Goal: Information Seeking & Learning: Learn about a topic

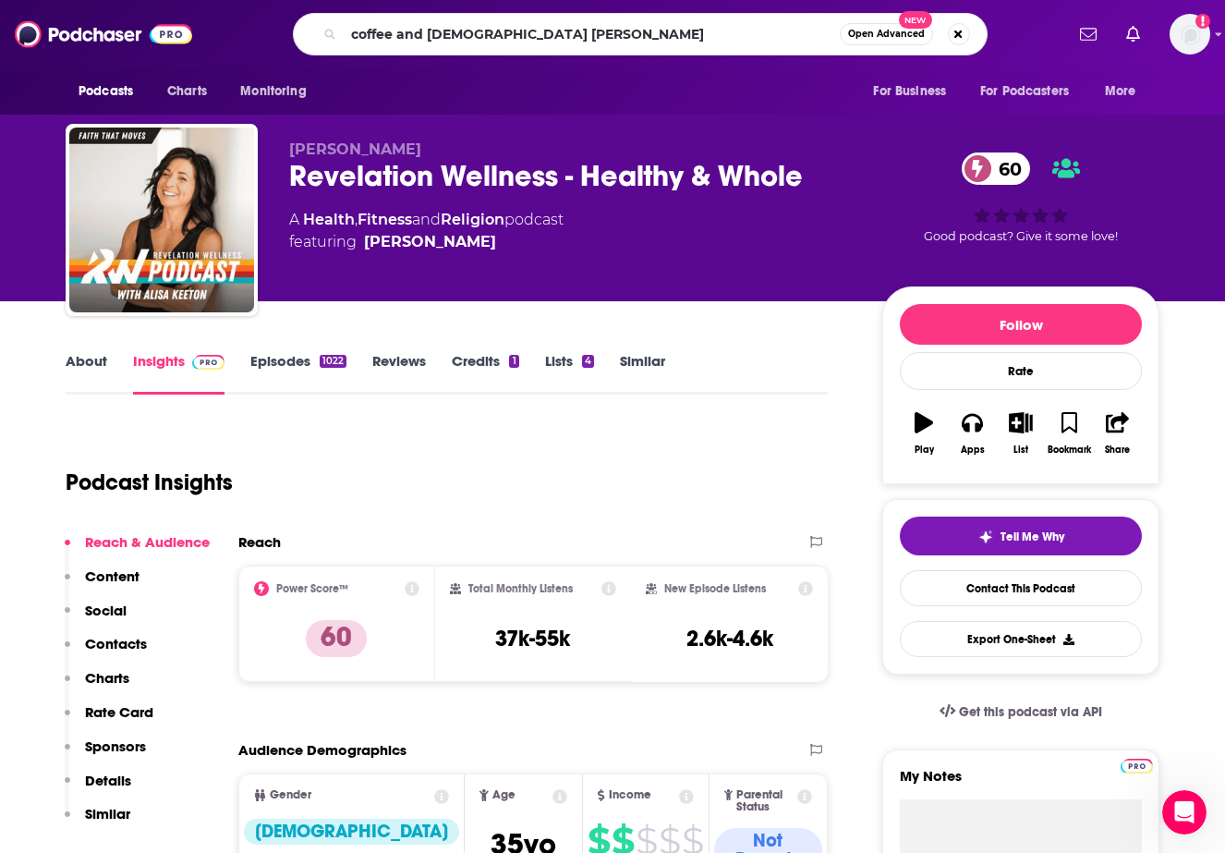
type input "coffee and [DEMOGRAPHIC_DATA] time"
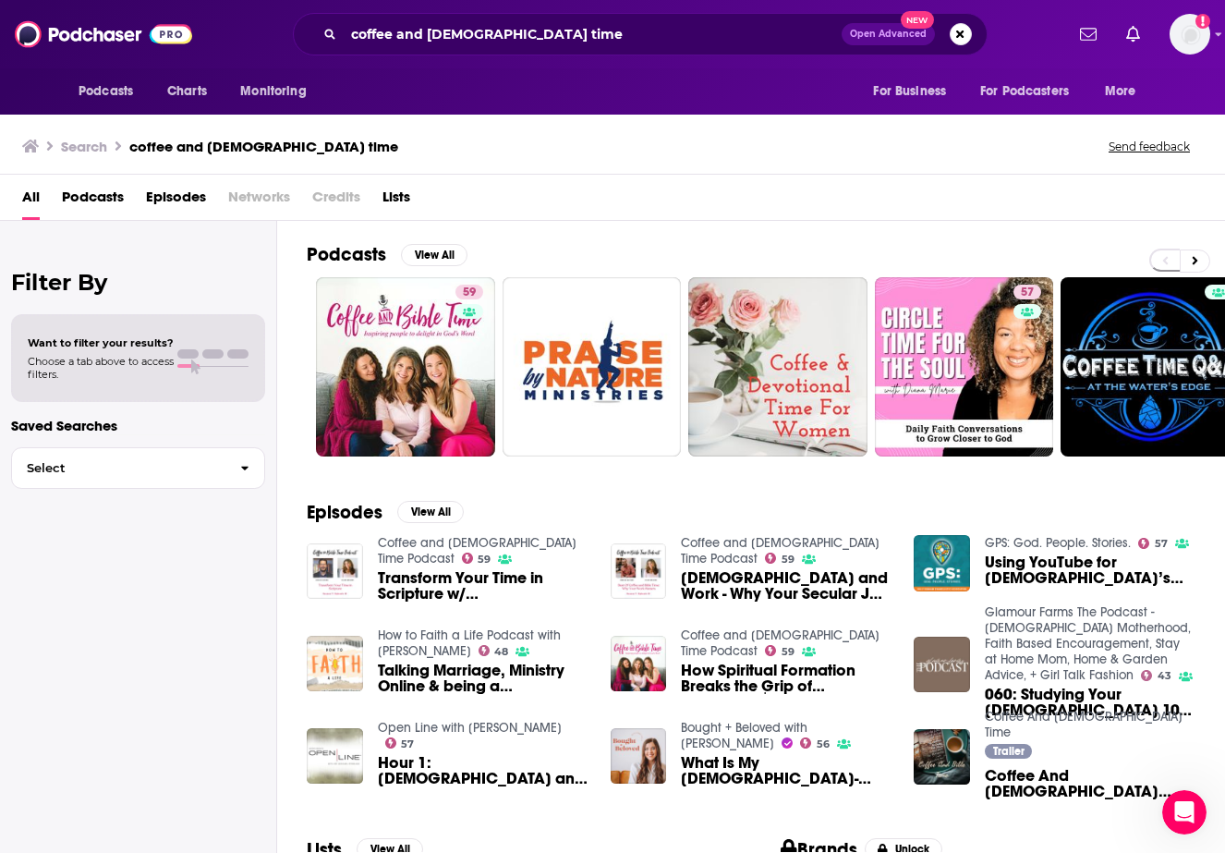
click at [709, 209] on div "All Podcasts Episodes Networks Credits Lists" at bounding box center [616, 201] width 1188 height 38
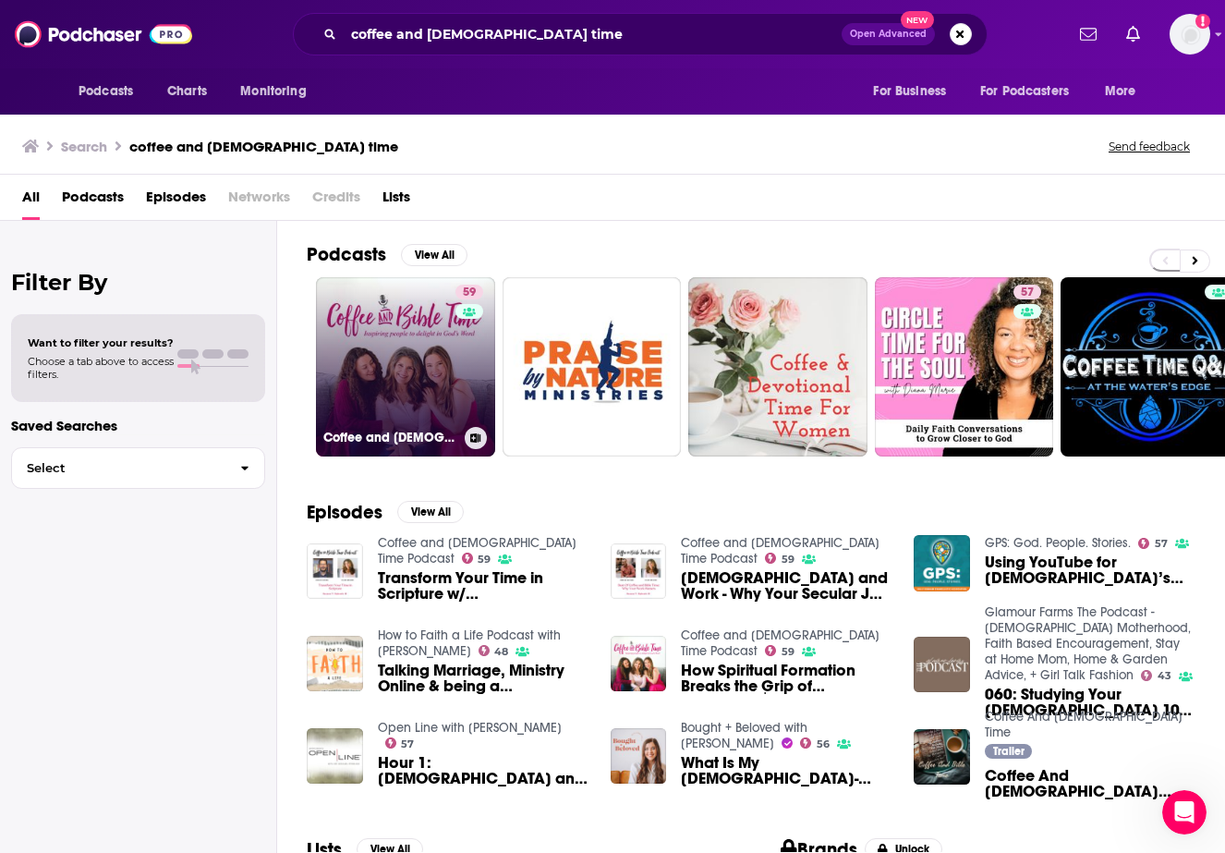
click at [347, 345] on link "59 Coffee and [DEMOGRAPHIC_DATA] Time Podcast" at bounding box center [405, 366] width 179 height 179
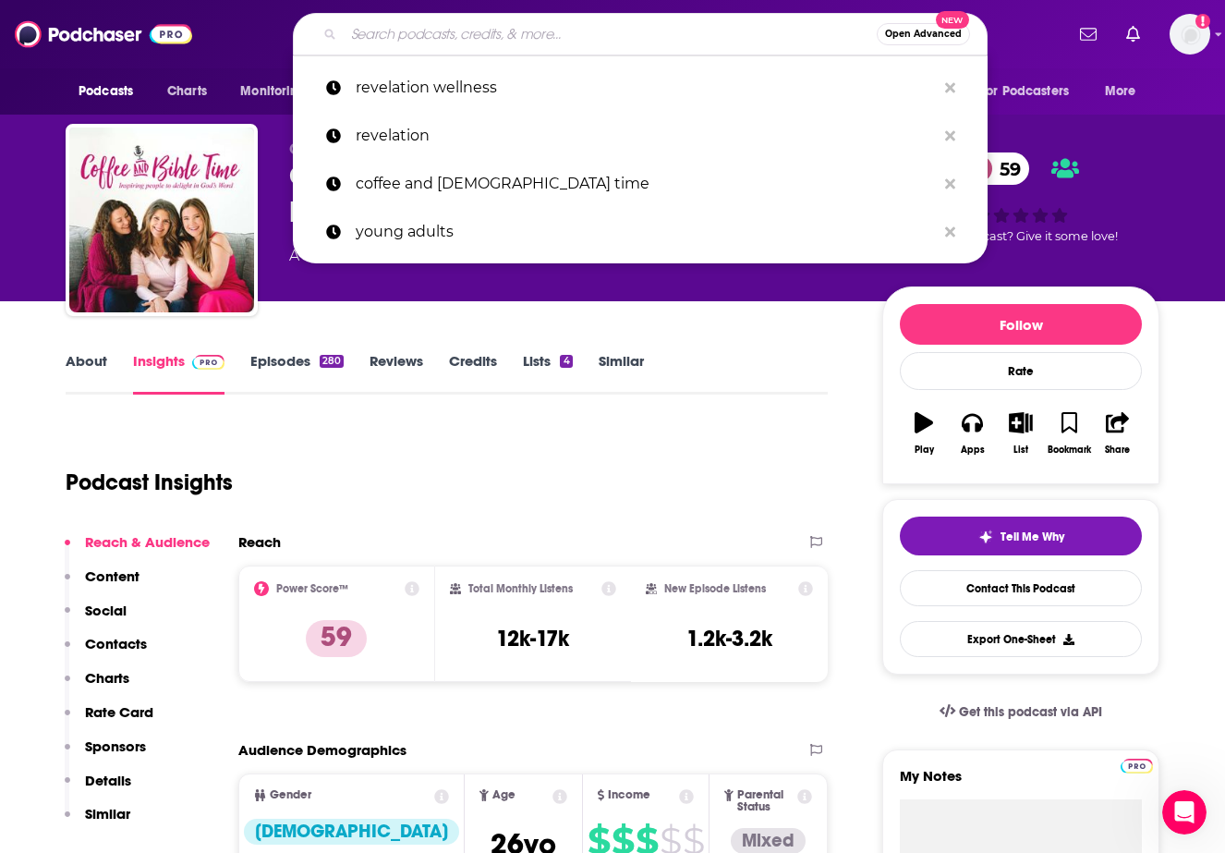
click at [495, 26] on input "Search podcasts, credits, & more..." at bounding box center [610, 34] width 533 height 30
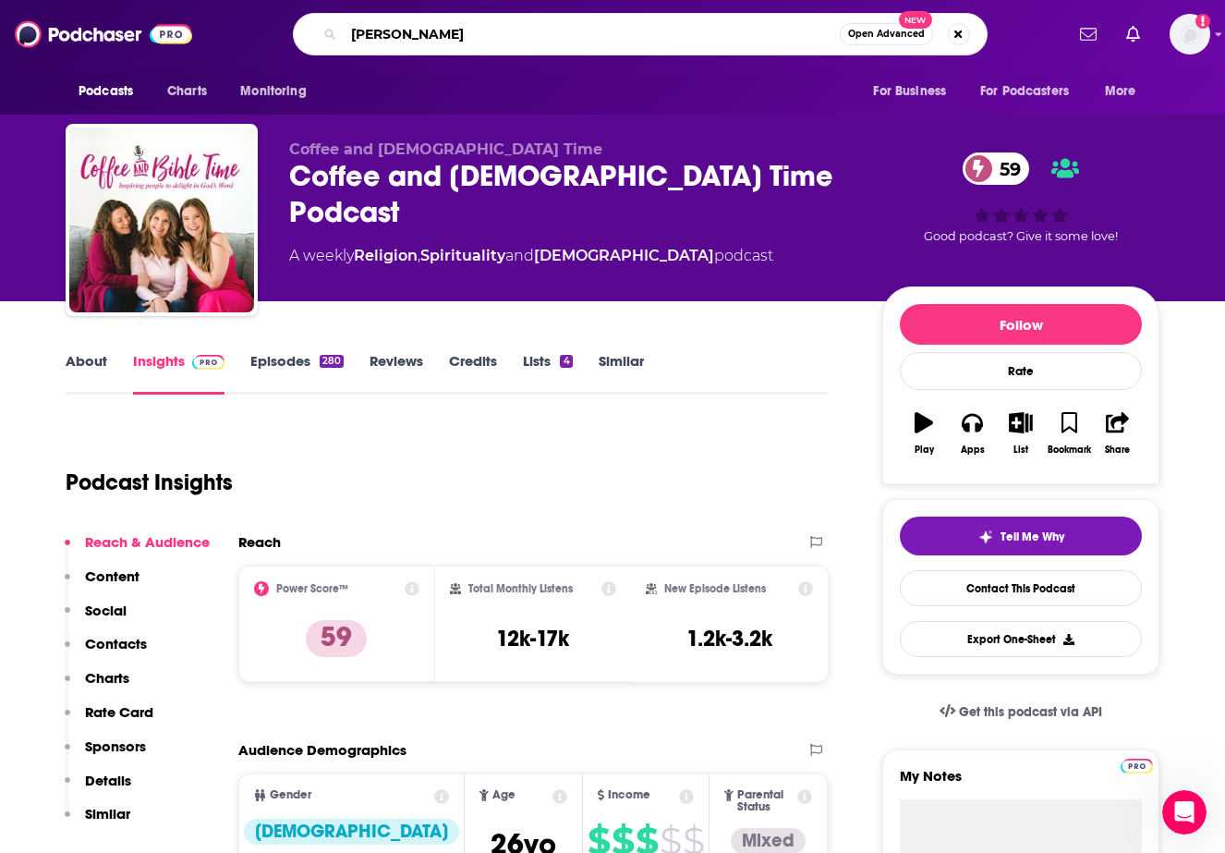
type input "[PERSON_NAME]"
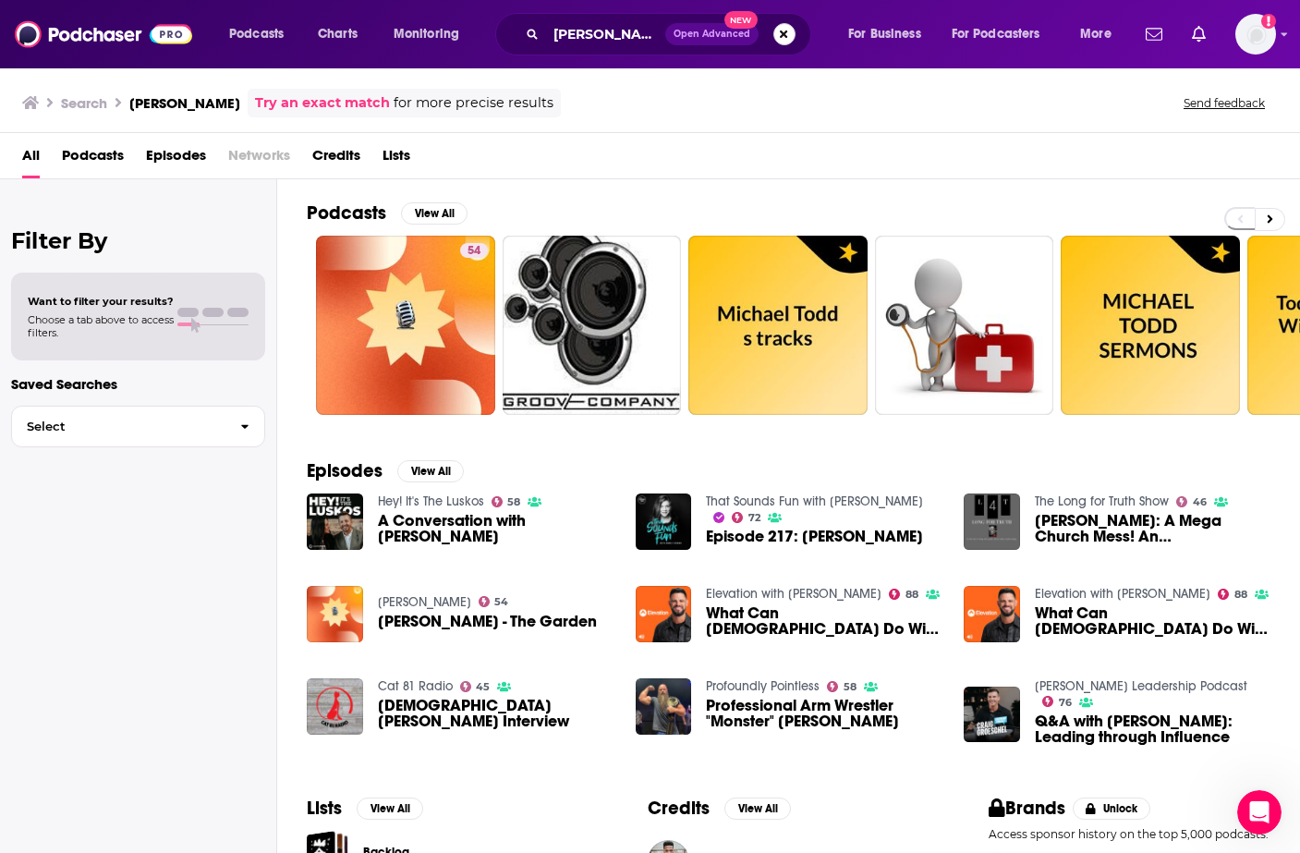
click at [789, 35] on button "Search podcasts, credits, & more..." at bounding box center [784, 34] width 22 height 22
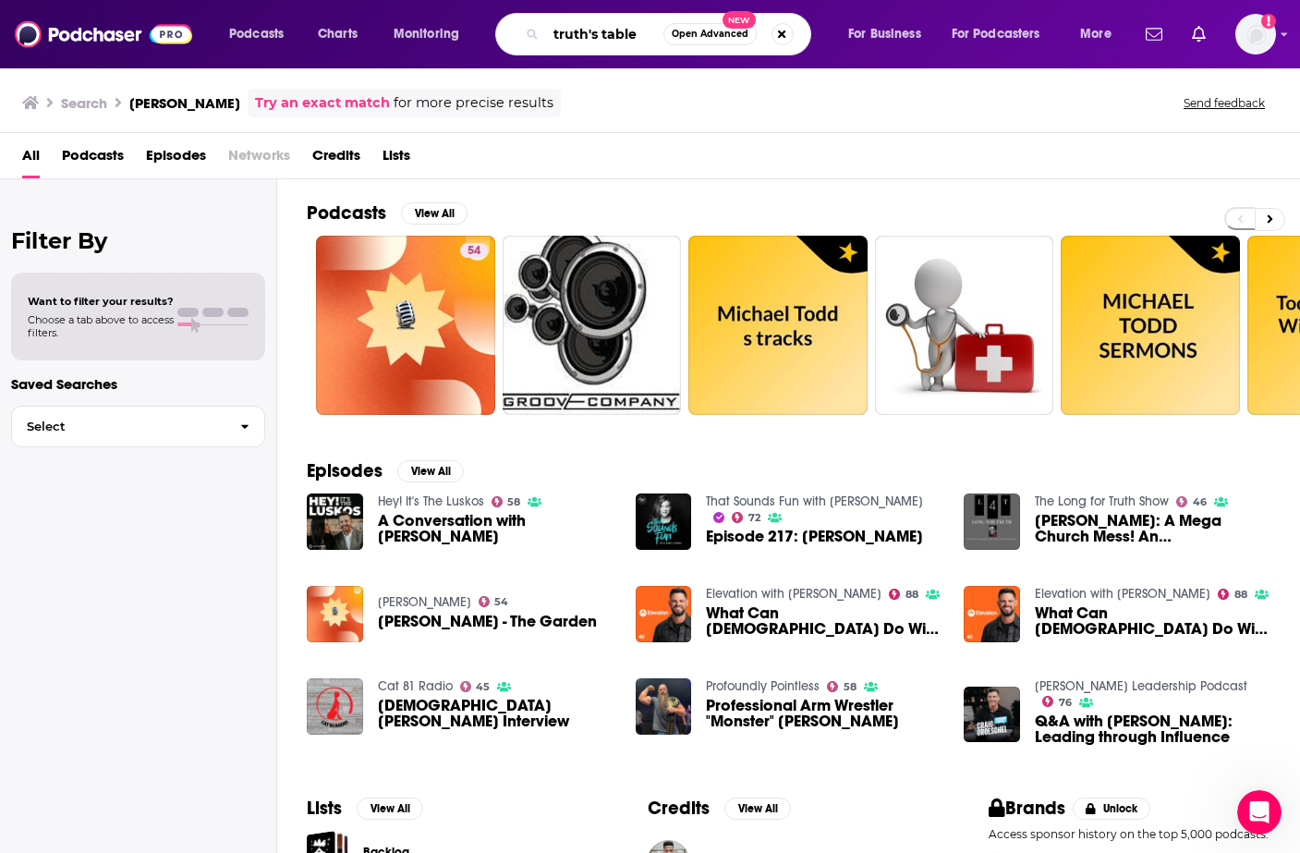
type input "truth's table"
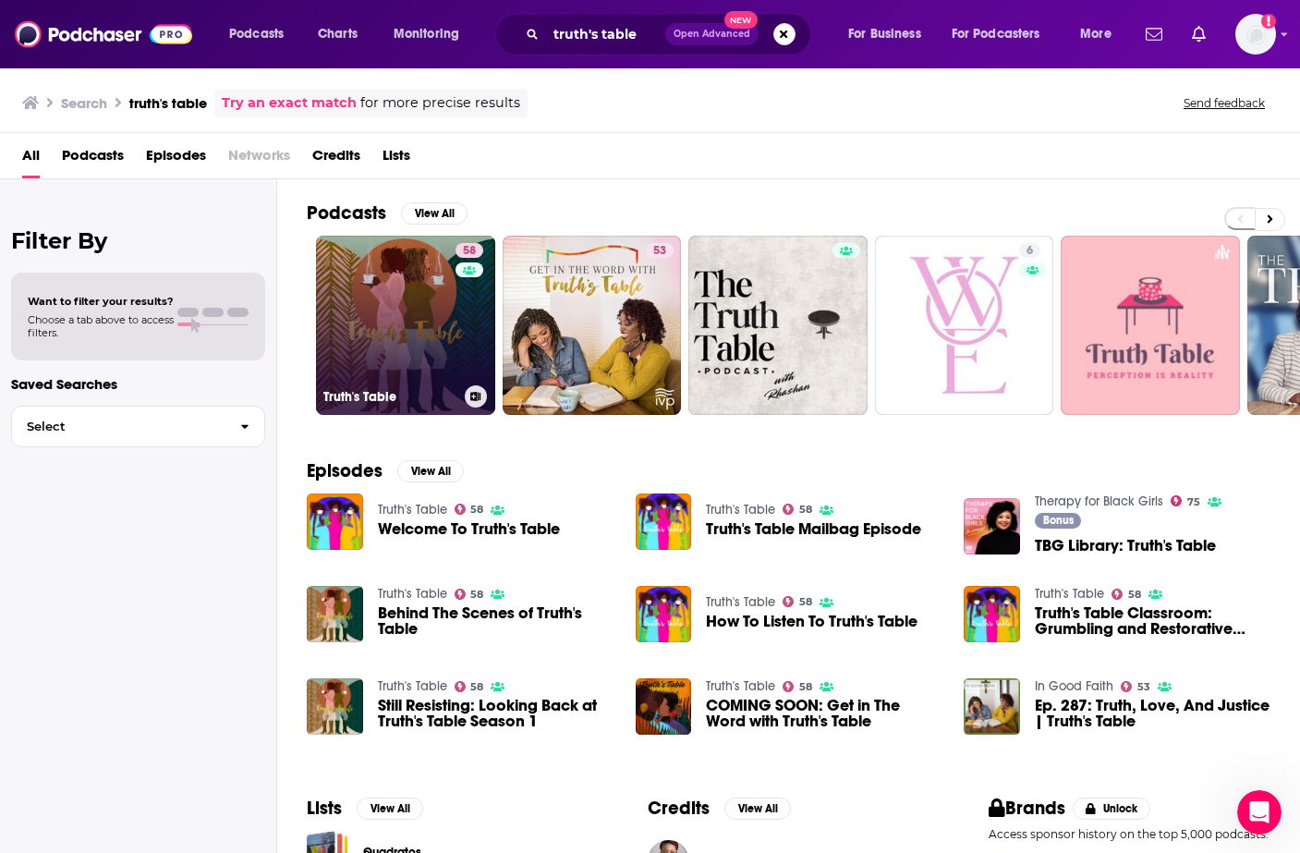
click at [390, 346] on link "58 Truth's Table" at bounding box center [405, 325] width 179 height 179
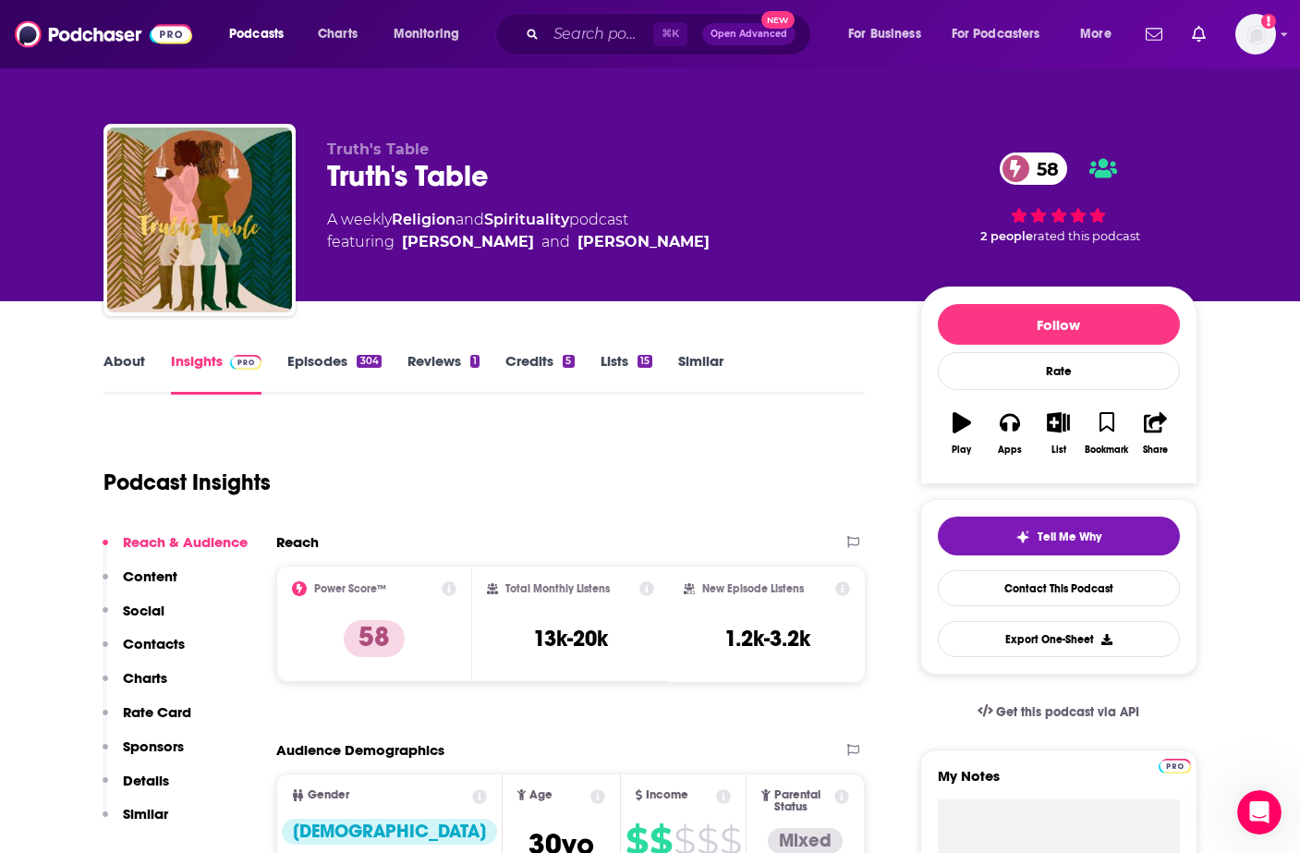
click at [304, 354] on link "Episodes 304" at bounding box center [333, 373] width 93 height 43
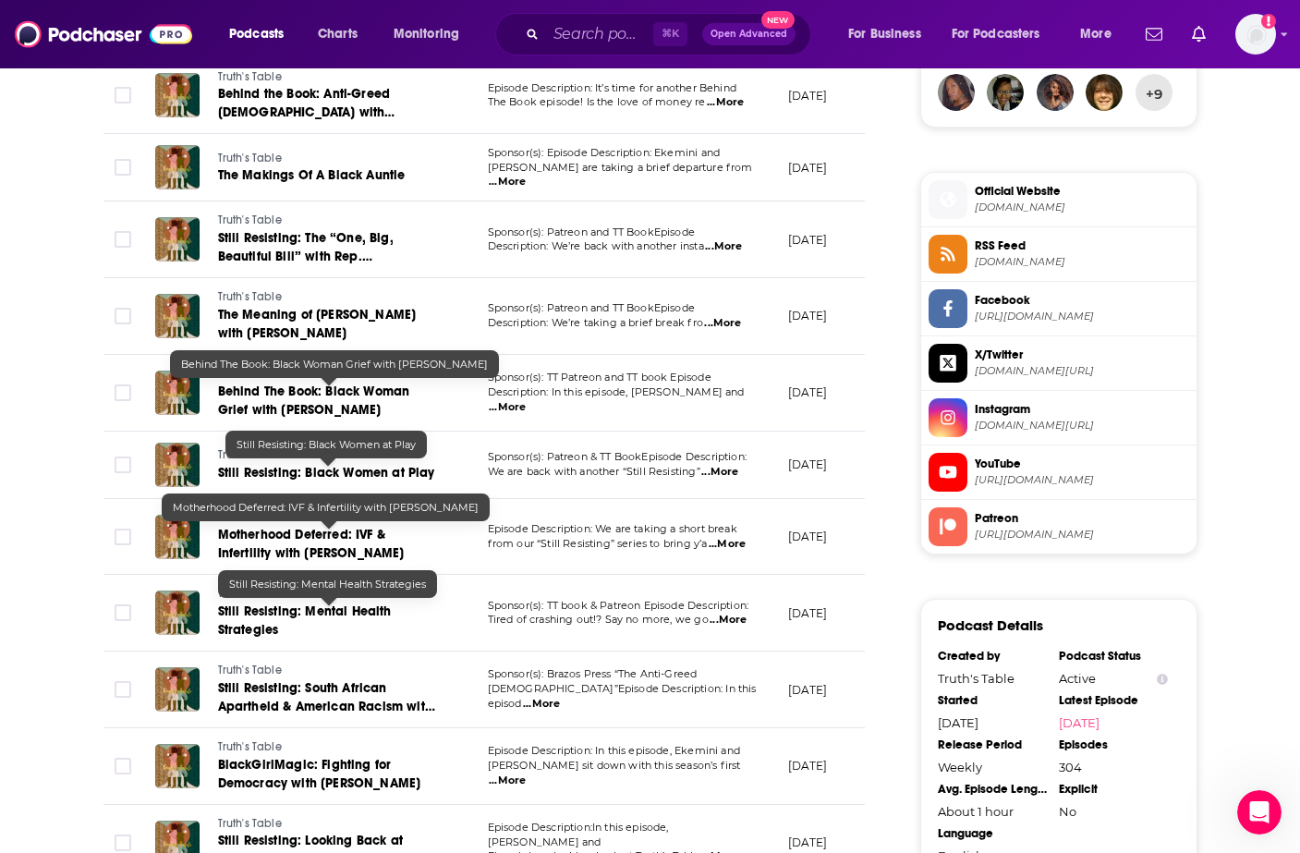
scroll to position [1485, 0]
